Goal: Task Accomplishment & Management: Manage account settings

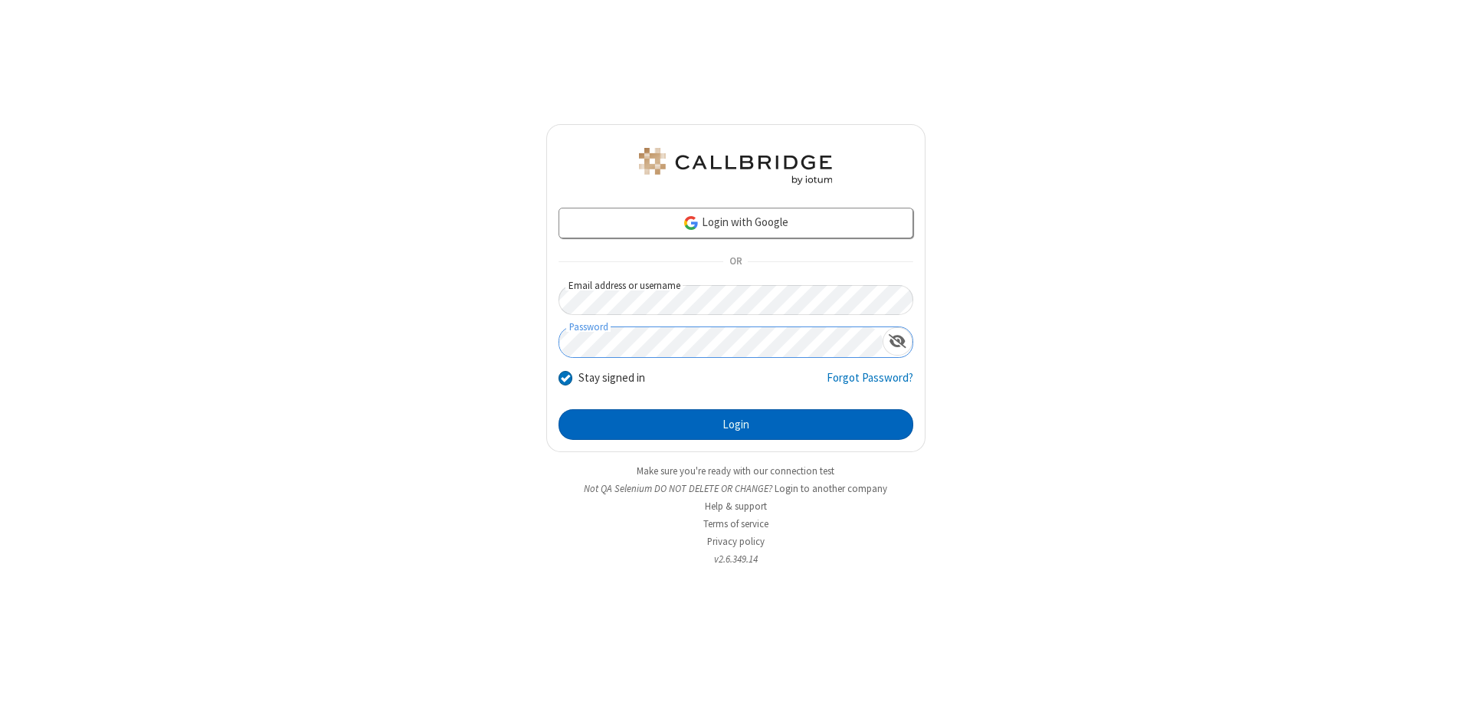
click at [736, 424] on button "Login" at bounding box center [736, 424] width 355 height 31
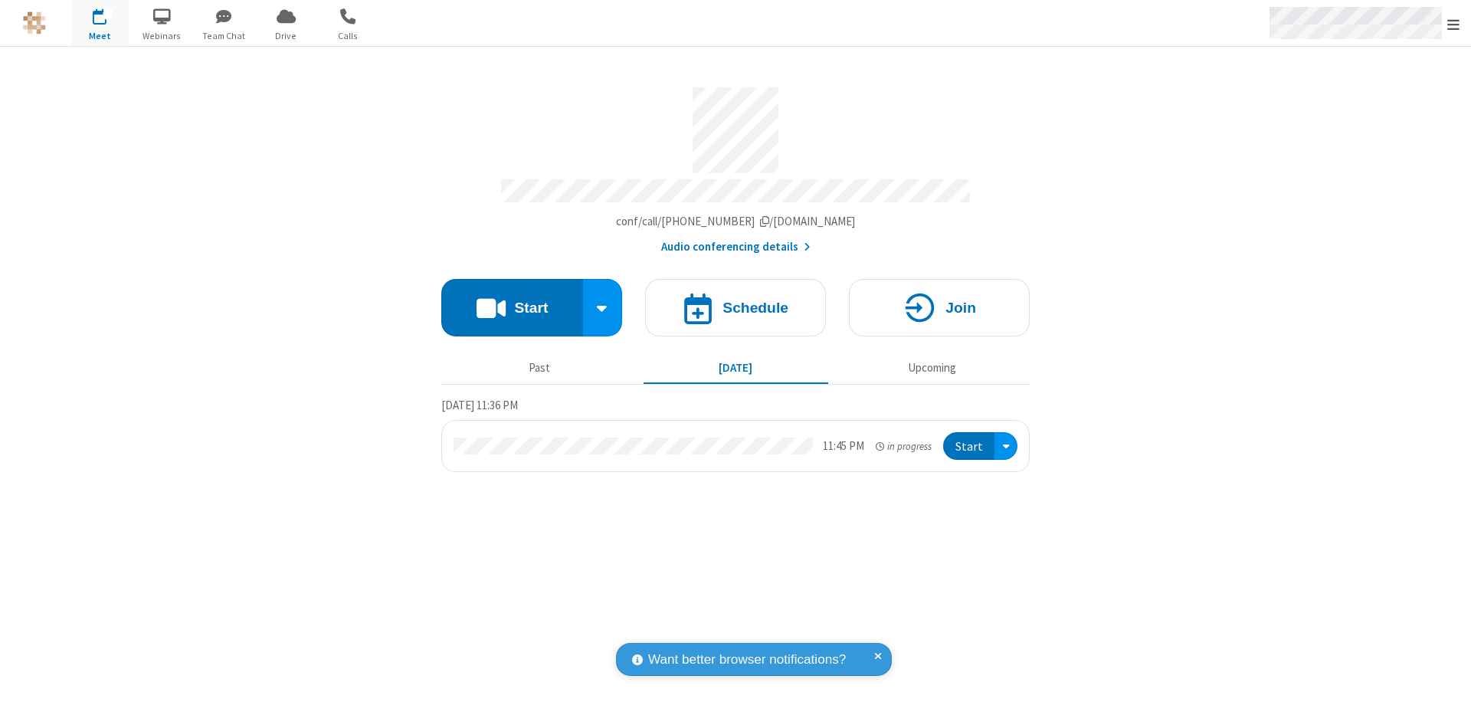
click at [1453, 24] on span "Open menu" at bounding box center [1453, 24] width 12 height 15
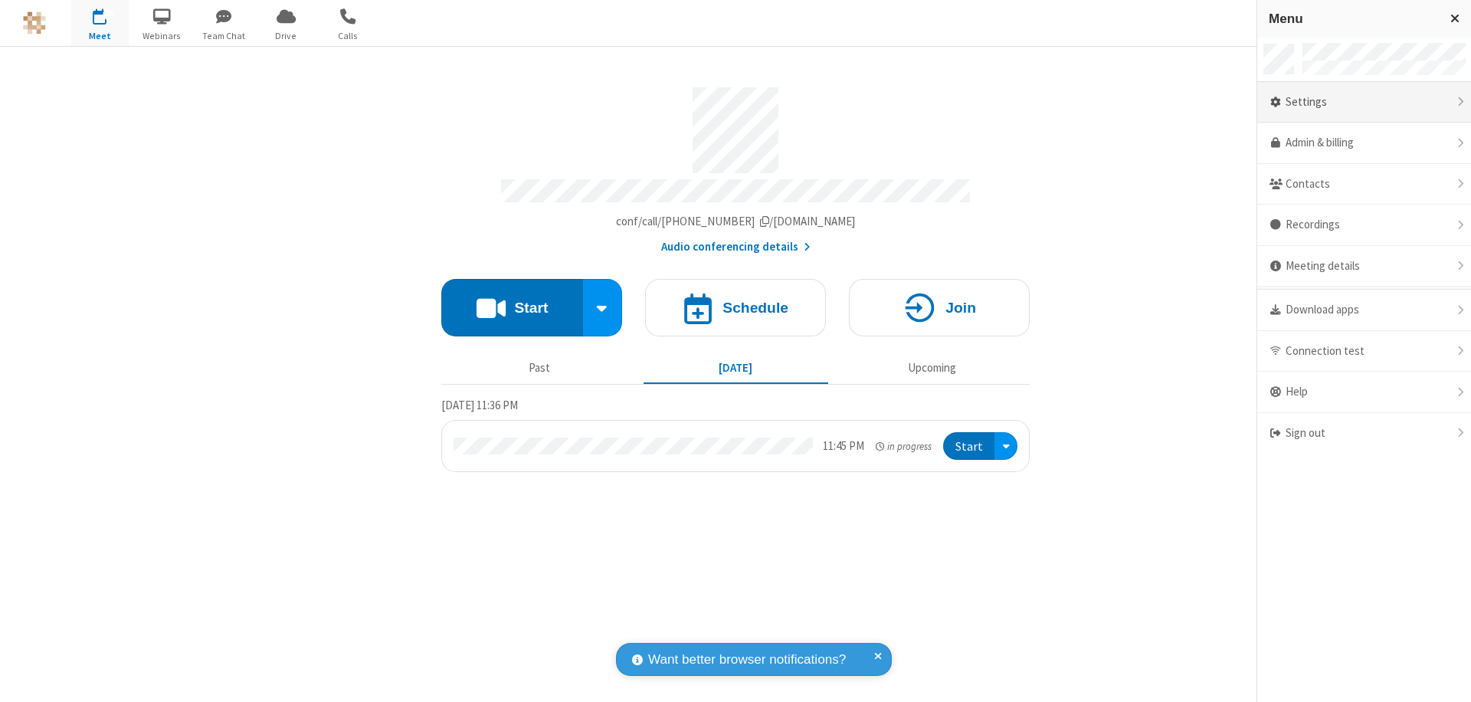
click at [1364, 102] on div "Settings" at bounding box center [1364, 102] width 214 height 41
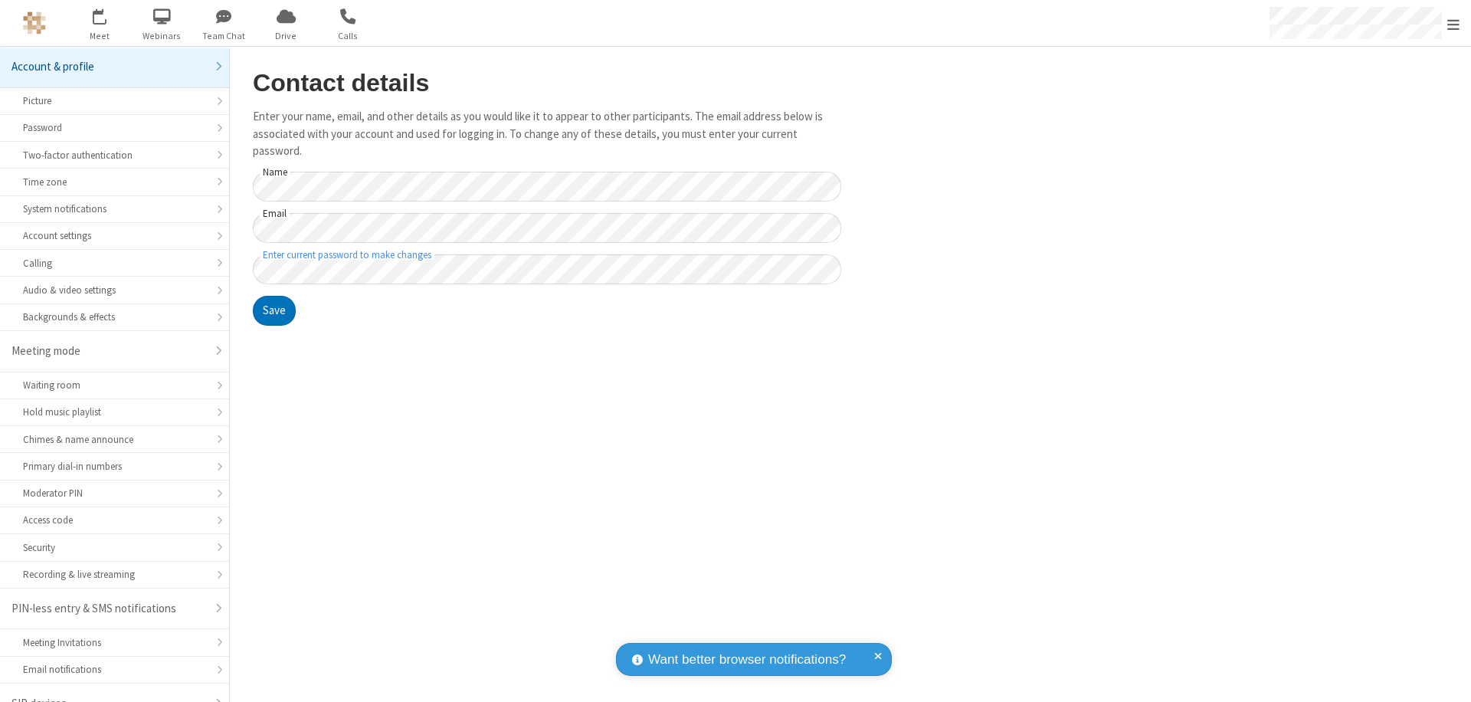
scroll to position [21, 0]
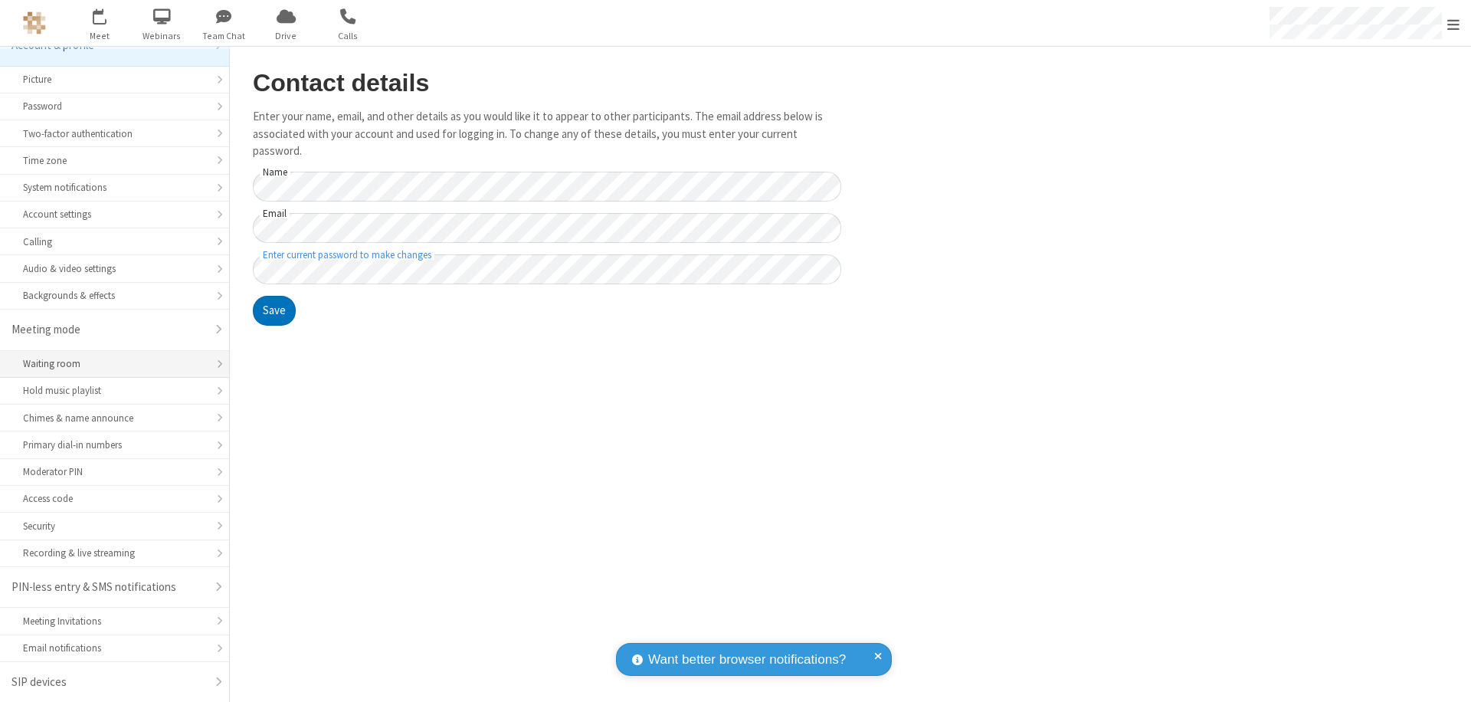
click at [109, 364] on div "Waiting room" at bounding box center [114, 363] width 183 height 15
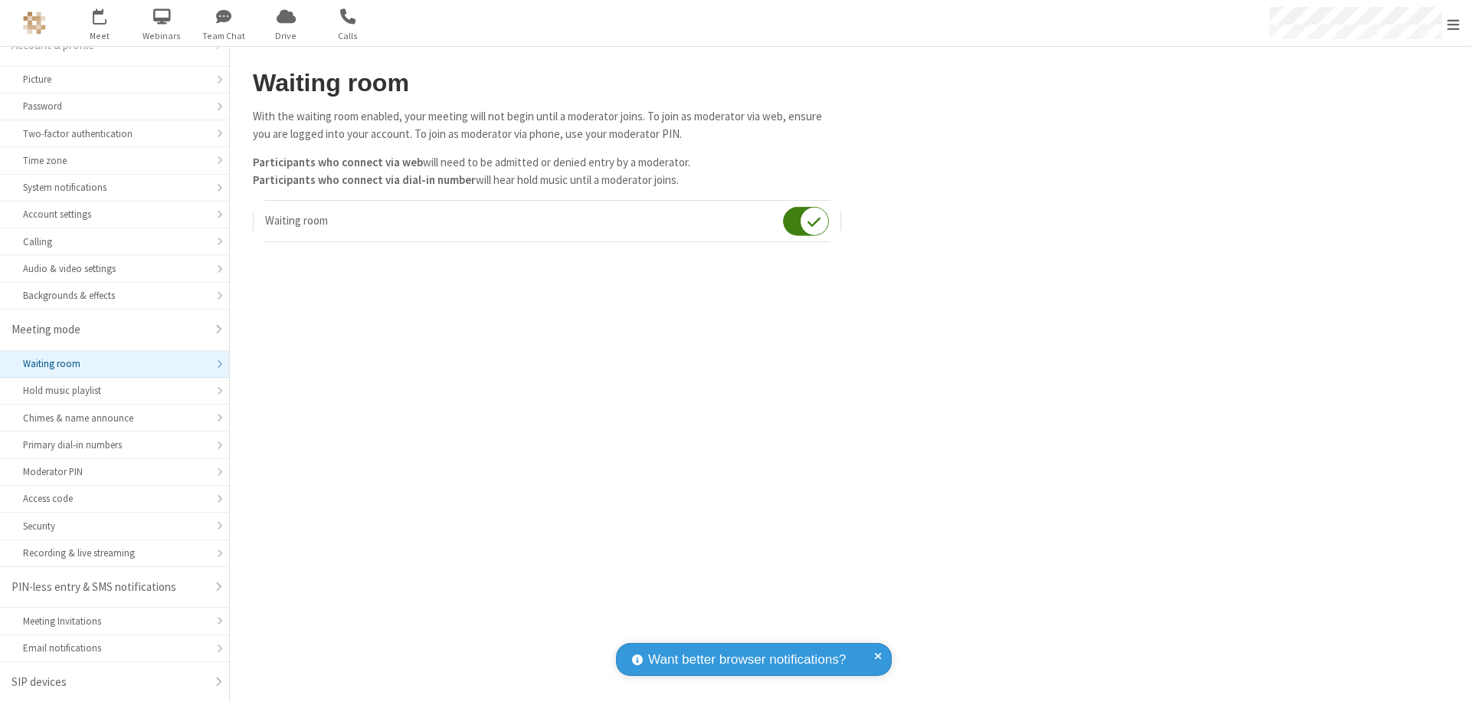
click at [806, 221] on input "checkbox" at bounding box center [806, 221] width 46 height 30
checkbox input "false"
click at [1453, 23] on span "Open menu" at bounding box center [1453, 24] width 12 height 15
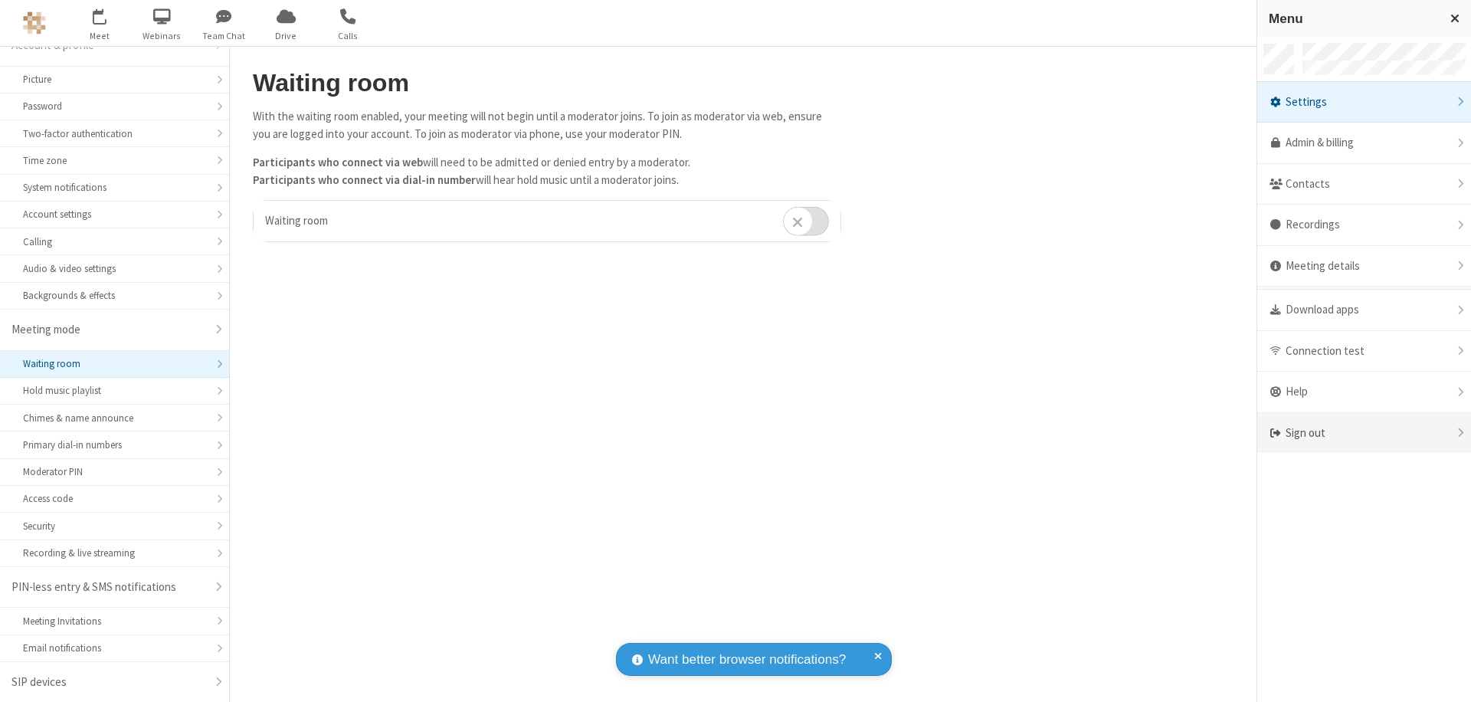
click at [1364, 433] on div "Sign out" at bounding box center [1364, 433] width 214 height 41
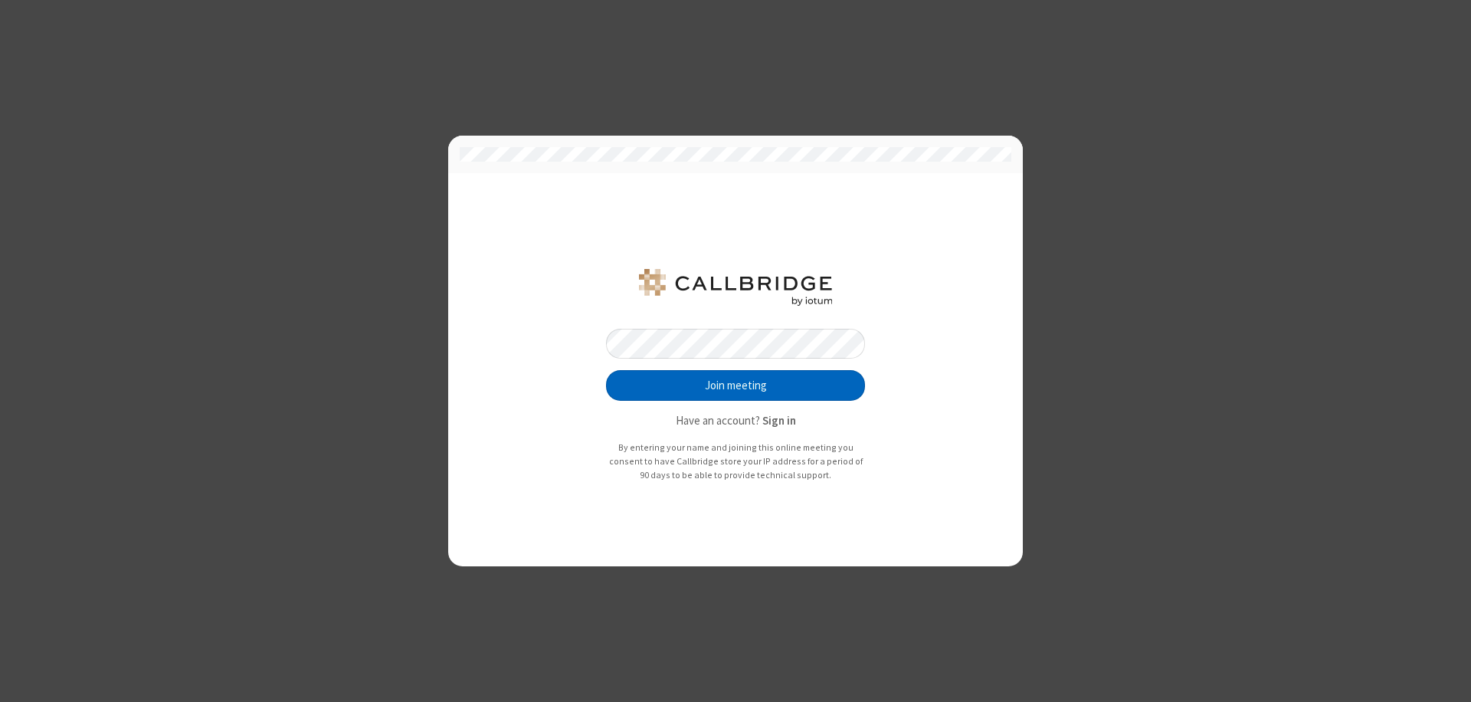
click at [736, 385] on button "Join meeting" at bounding box center [735, 385] width 259 height 31
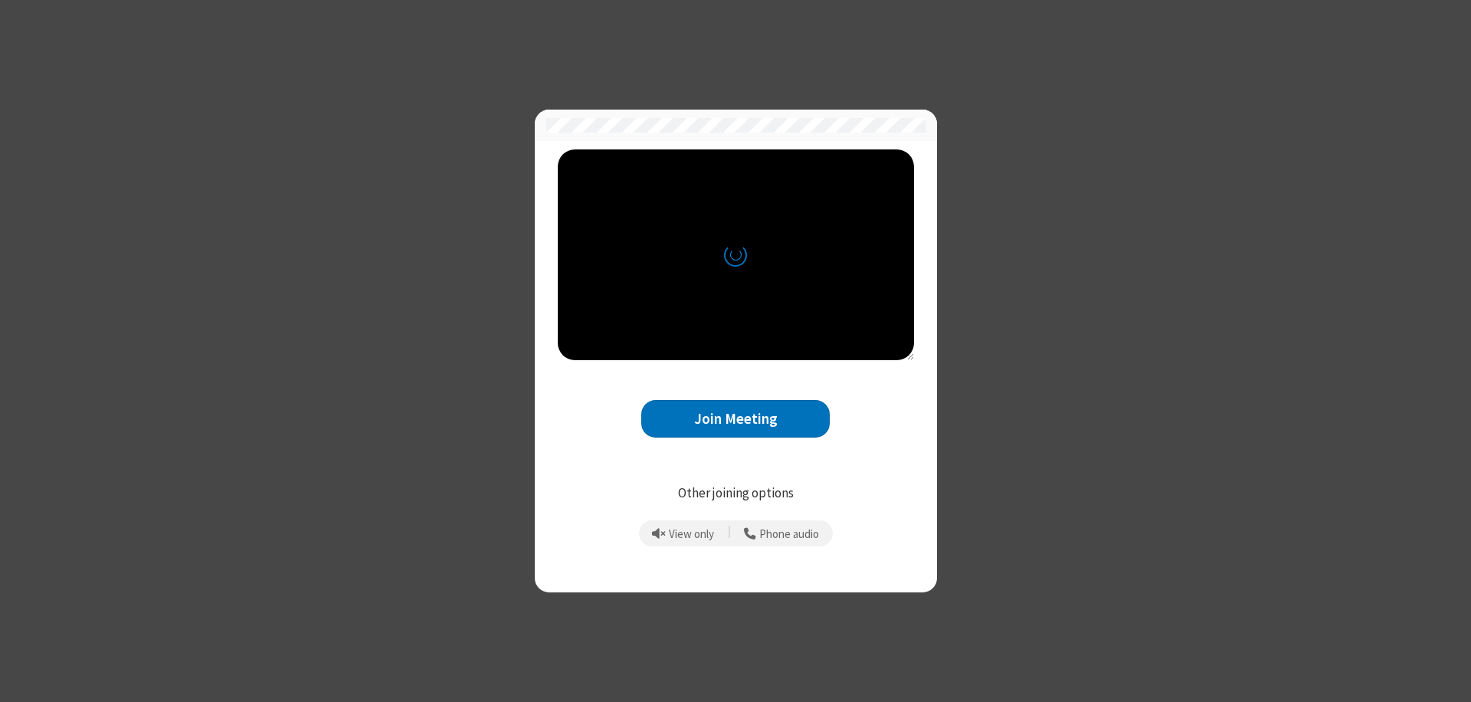
click at [736, 418] on button "Join Meeting" at bounding box center [735, 419] width 188 height 38
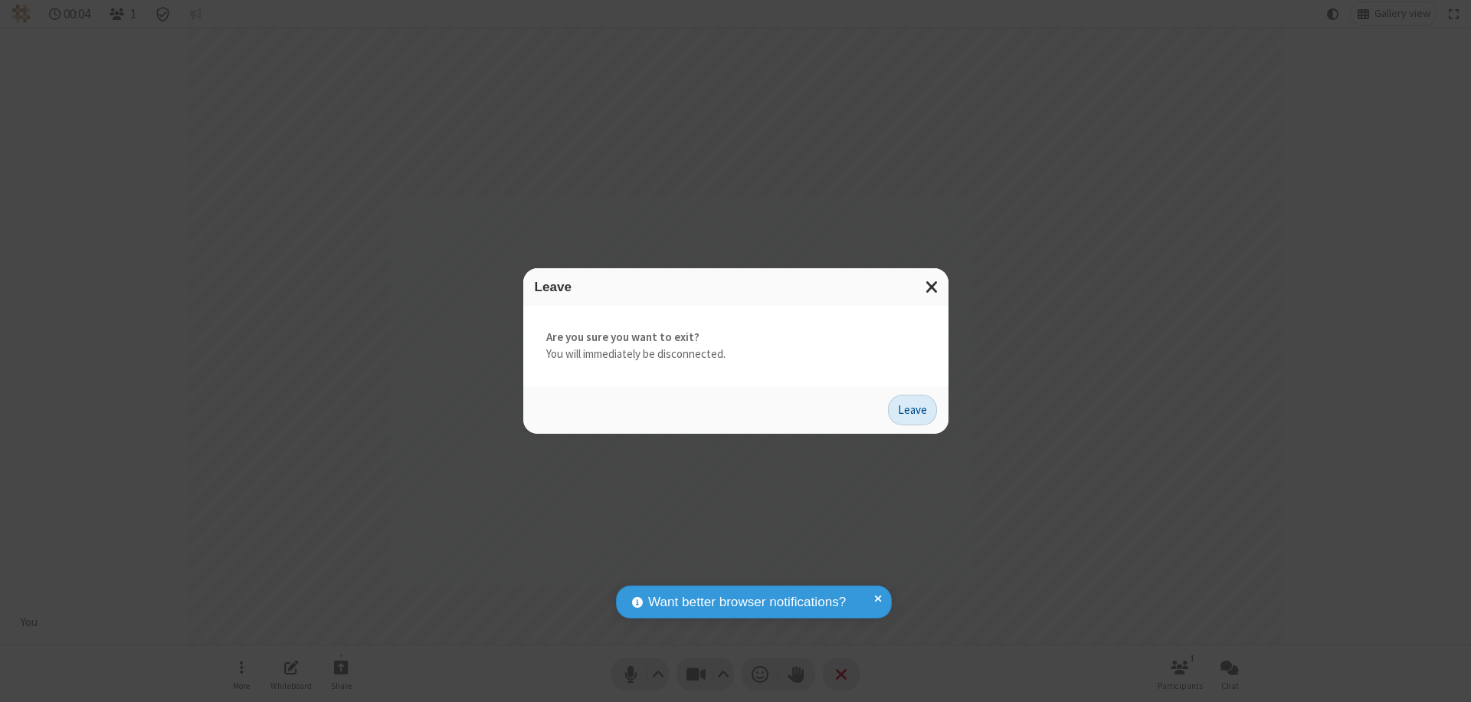
click at [912, 409] on button "Leave" at bounding box center [912, 410] width 49 height 31
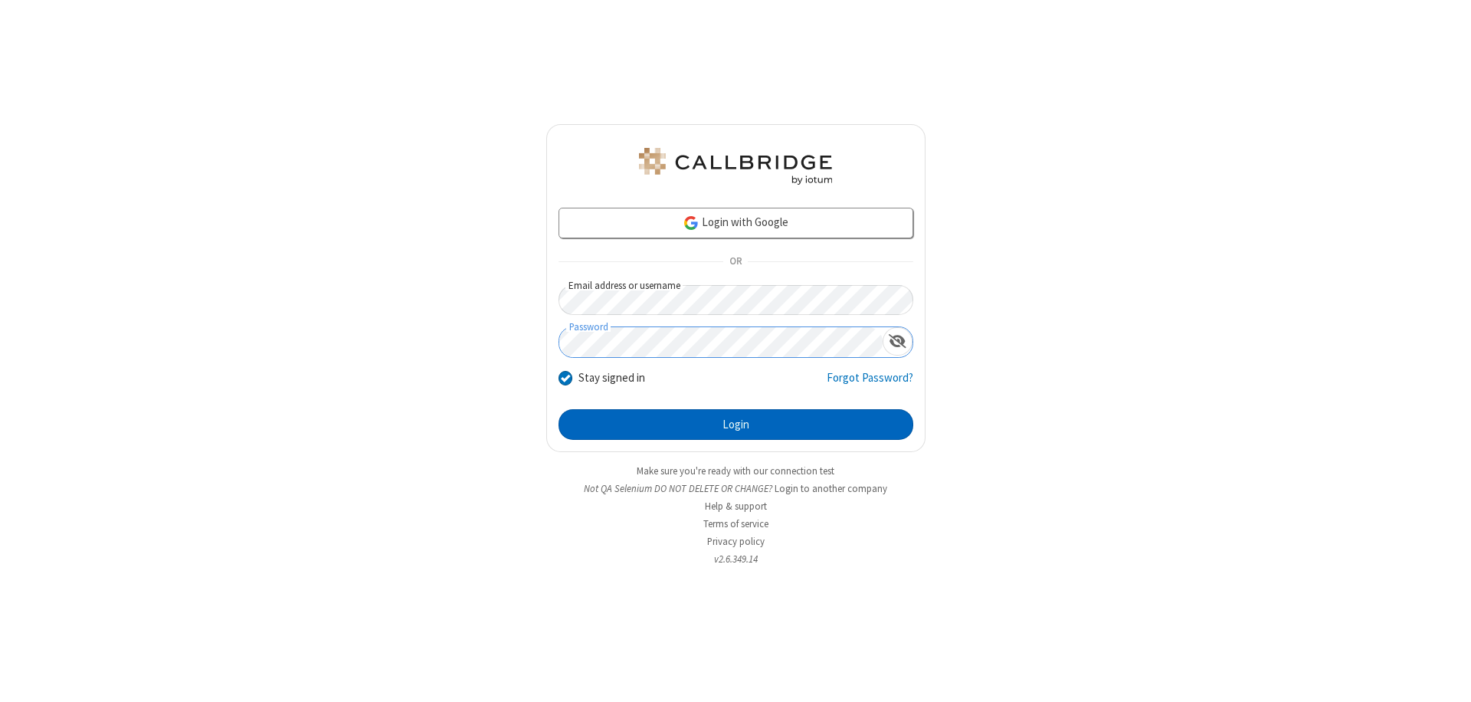
click at [736, 424] on button "Login" at bounding box center [736, 424] width 355 height 31
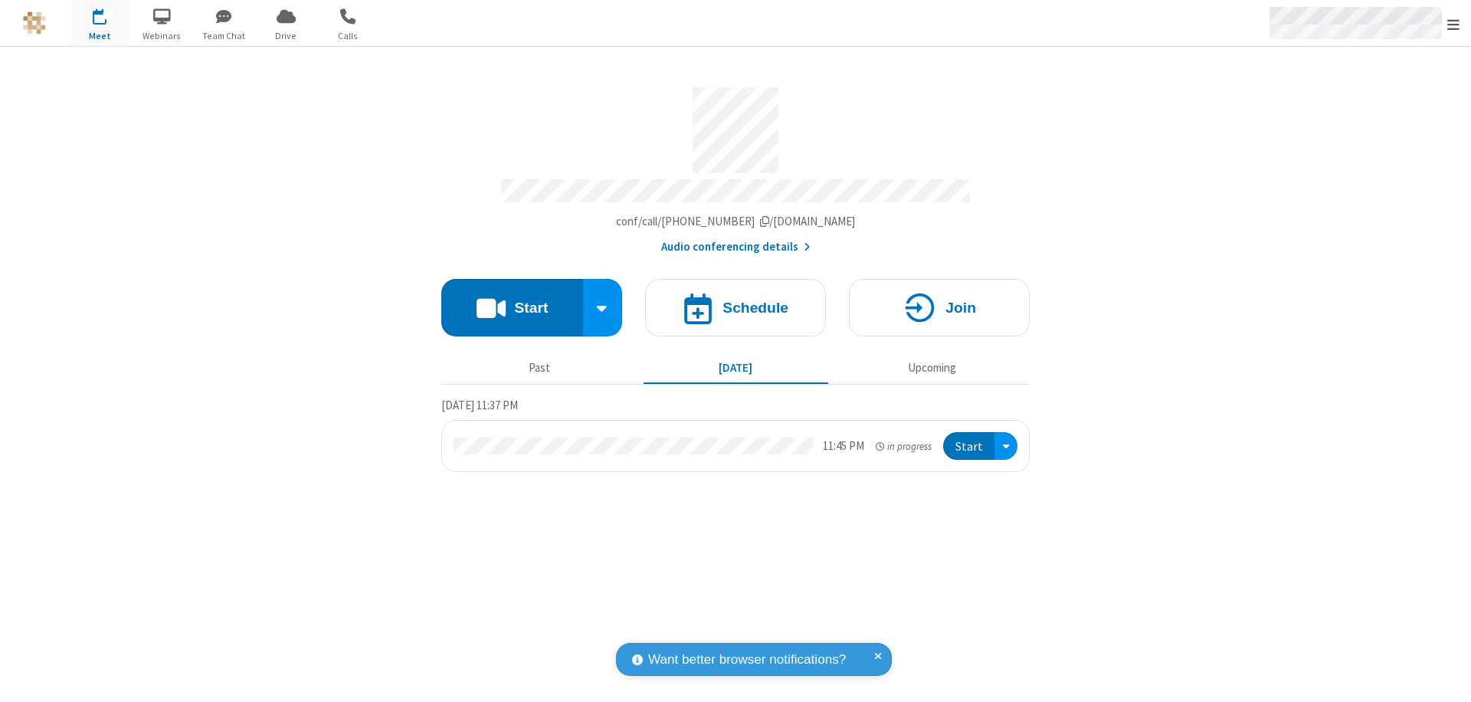
click at [1453, 24] on span "Open menu" at bounding box center [1453, 24] width 12 height 15
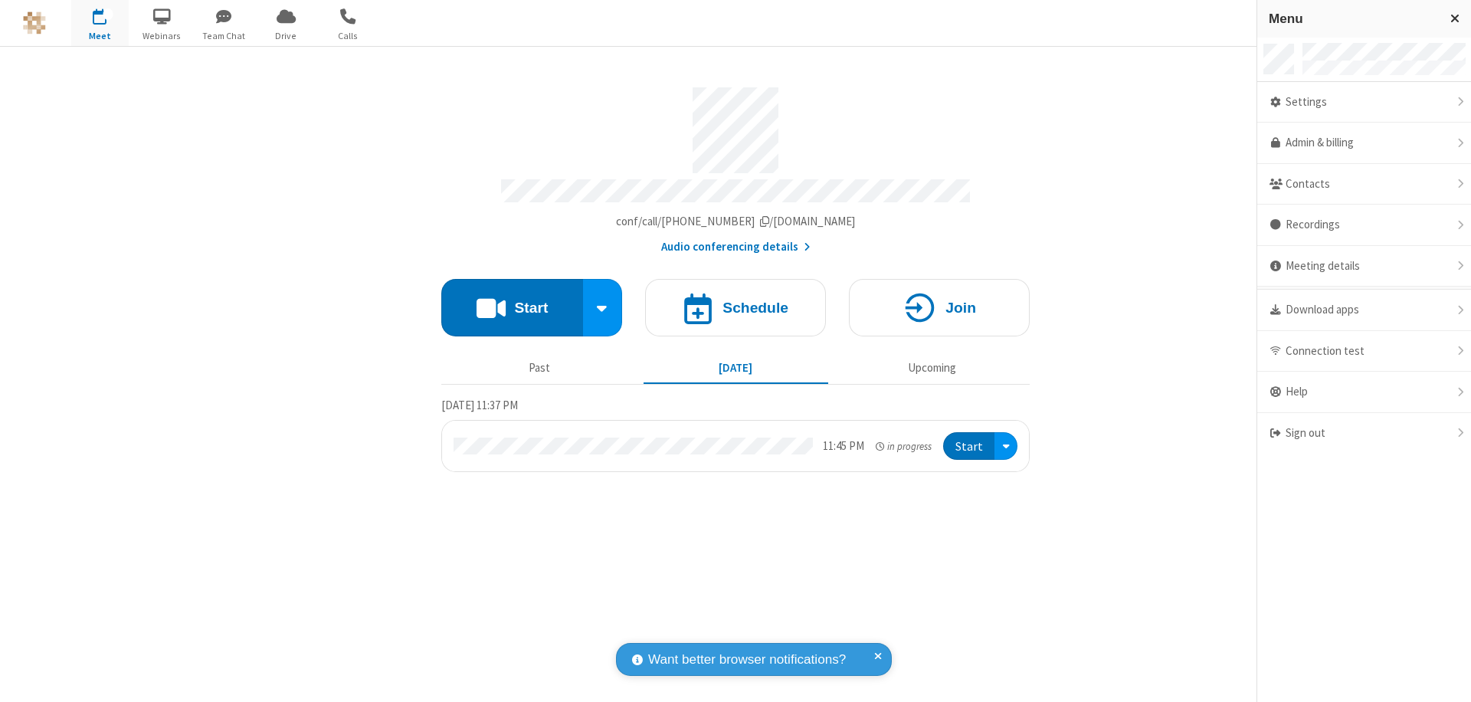
click at [1364, 102] on div "Settings" at bounding box center [1364, 102] width 214 height 41
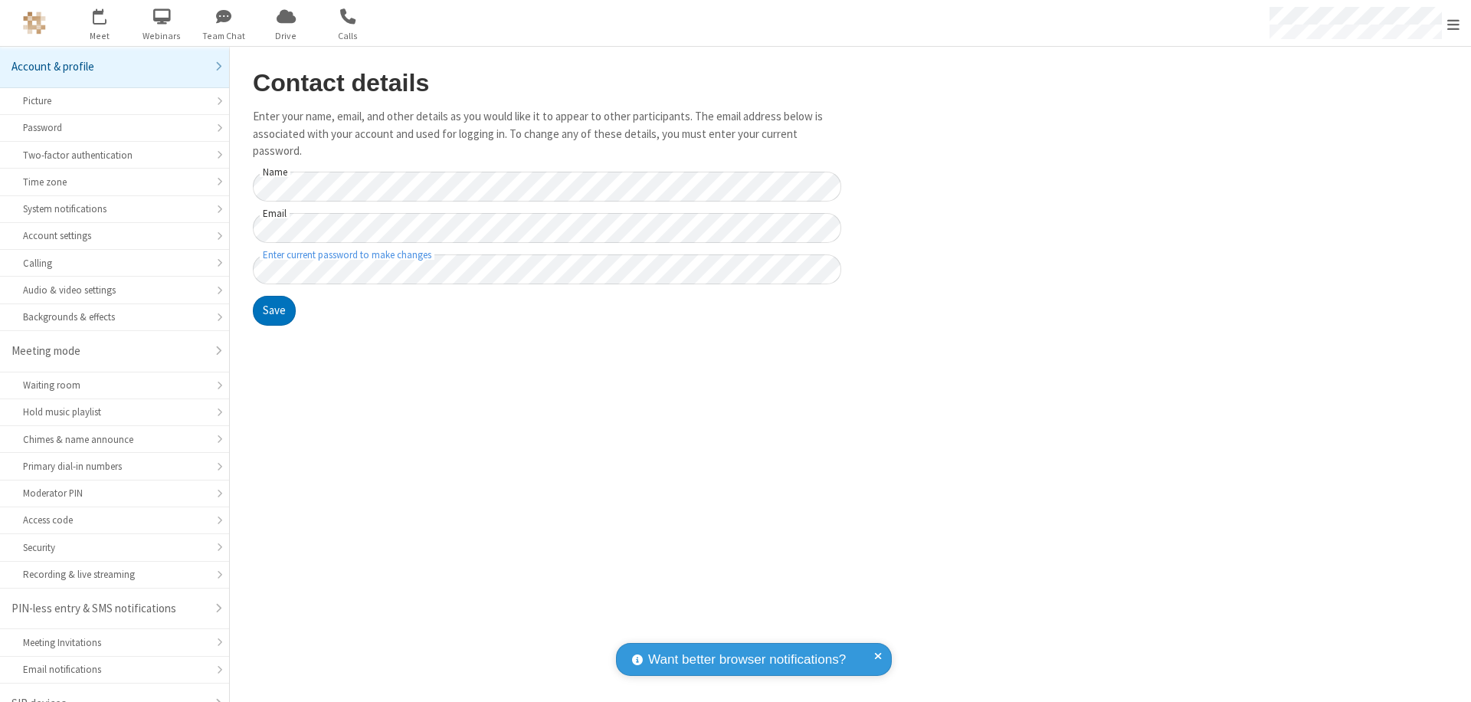
scroll to position [21, 0]
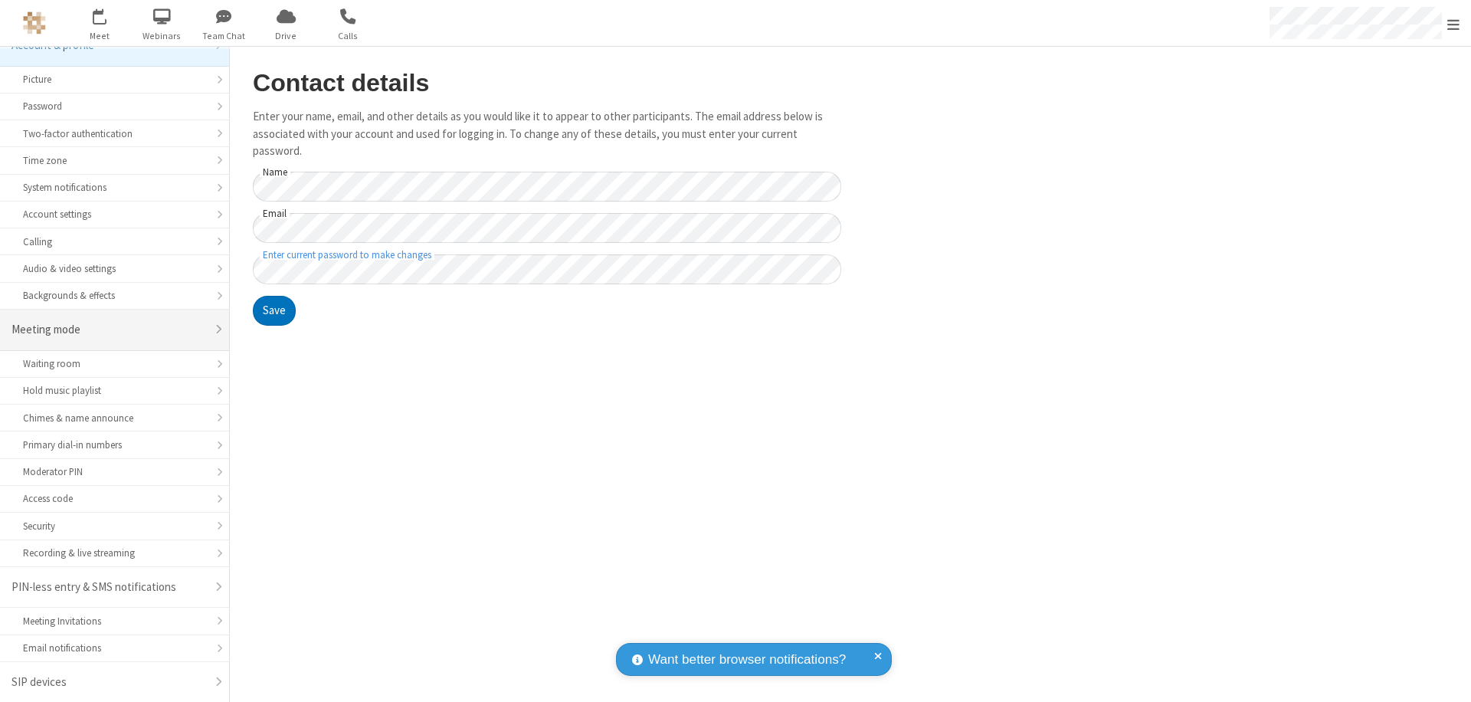
click at [109, 329] on div "Meeting mode" at bounding box center [108, 330] width 195 height 18
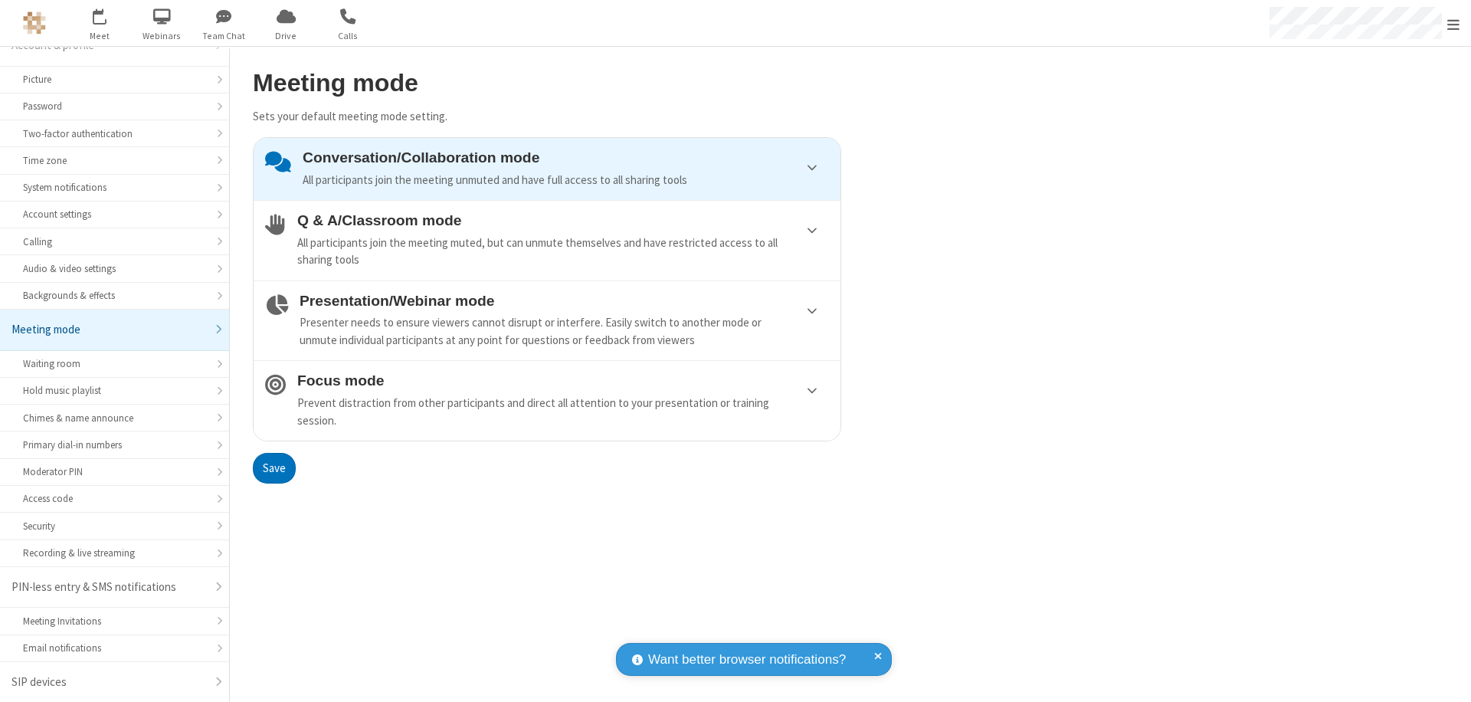
click at [547, 169] on div "Conversation/Collaboration mode All participants join the meeting unmuted and h…" at bounding box center [566, 168] width 526 height 39
click at [274, 467] on button "Save" at bounding box center [274, 468] width 43 height 31
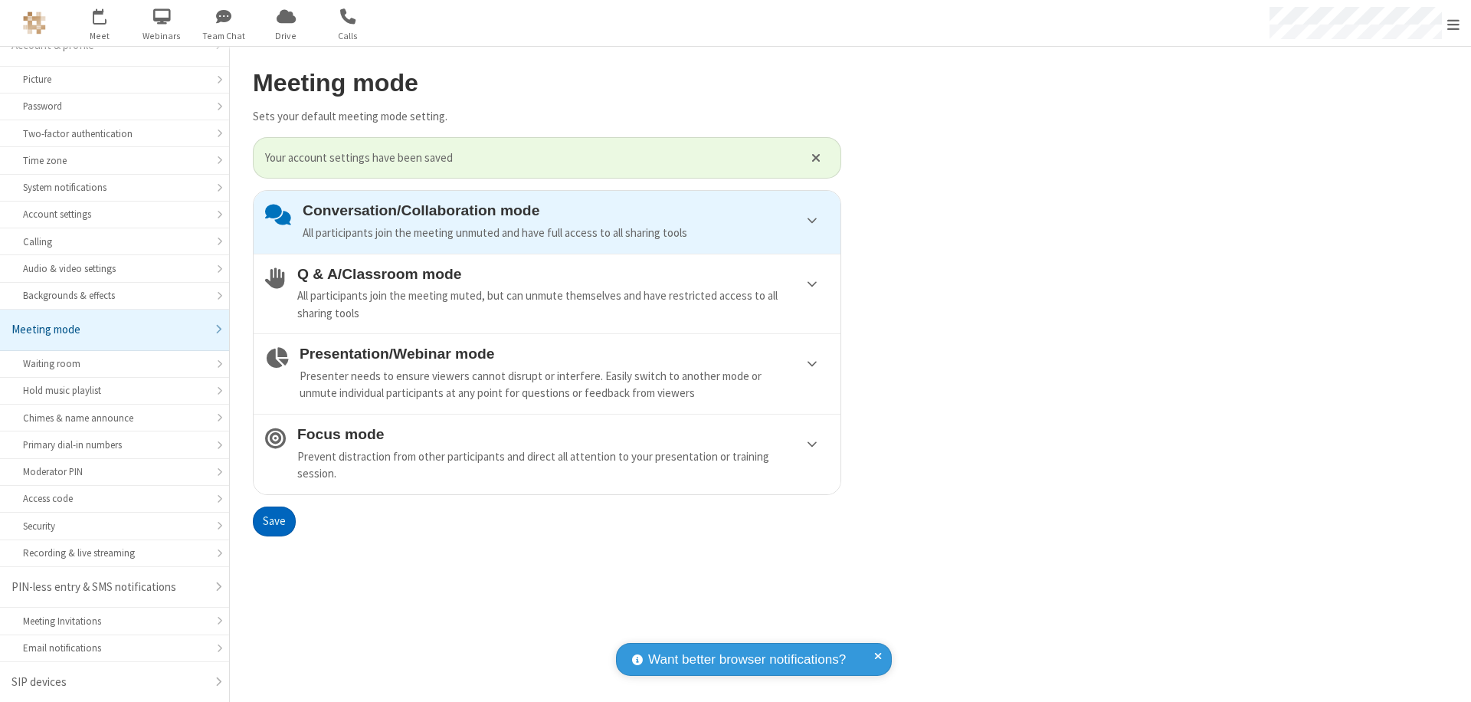
click at [1453, 23] on span "Open menu" at bounding box center [1453, 24] width 12 height 15
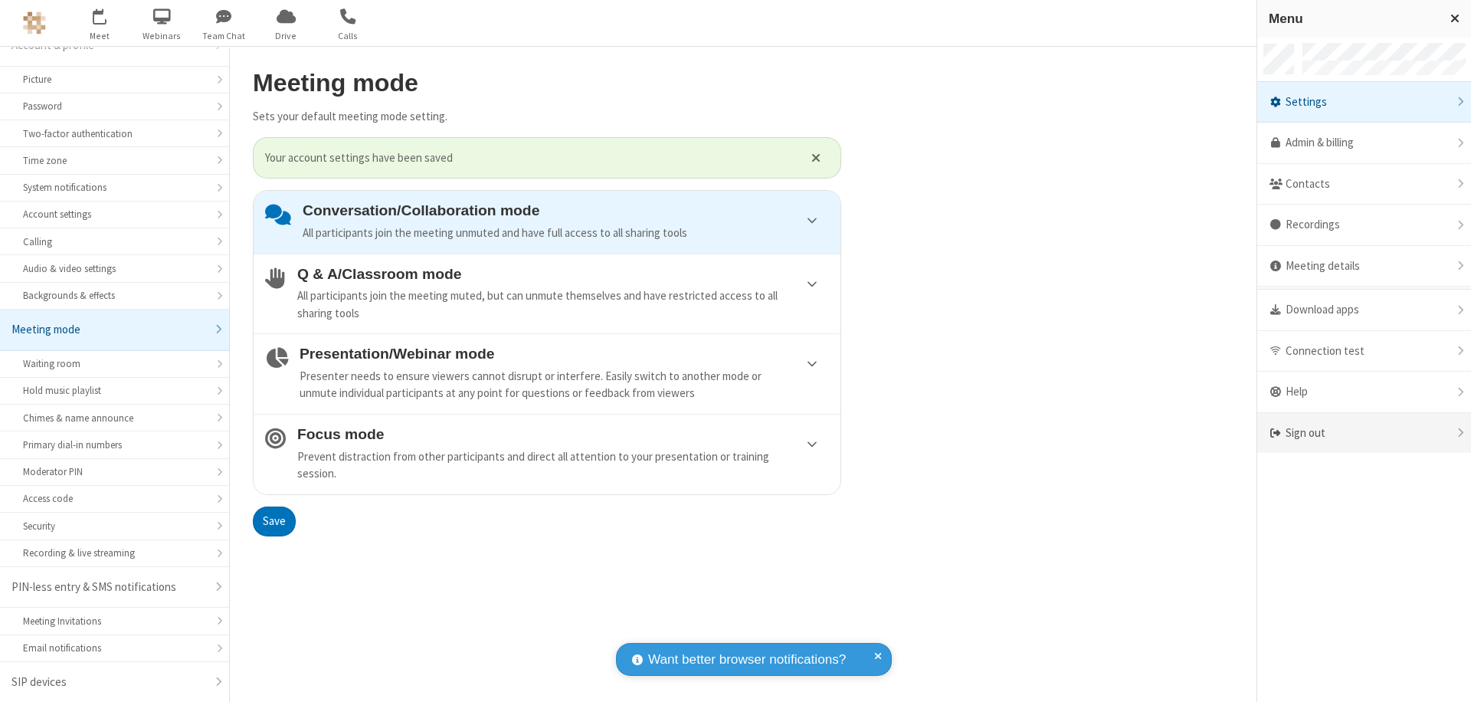
click at [1364, 433] on div "Sign out" at bounding box center [1364, 433] width 214 height 41
